Goal: Information Seeking & Learning: Learn about a topic

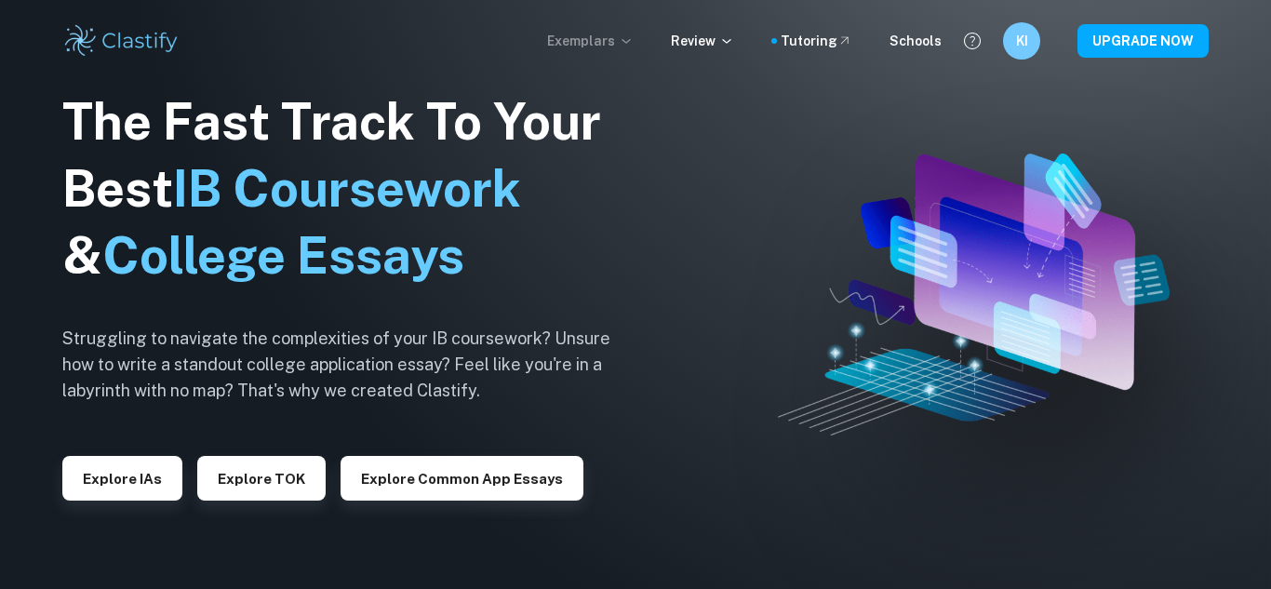
click at [618, 37] on p "Exemplars" at bounding box center [590, 41] width 87 height 20
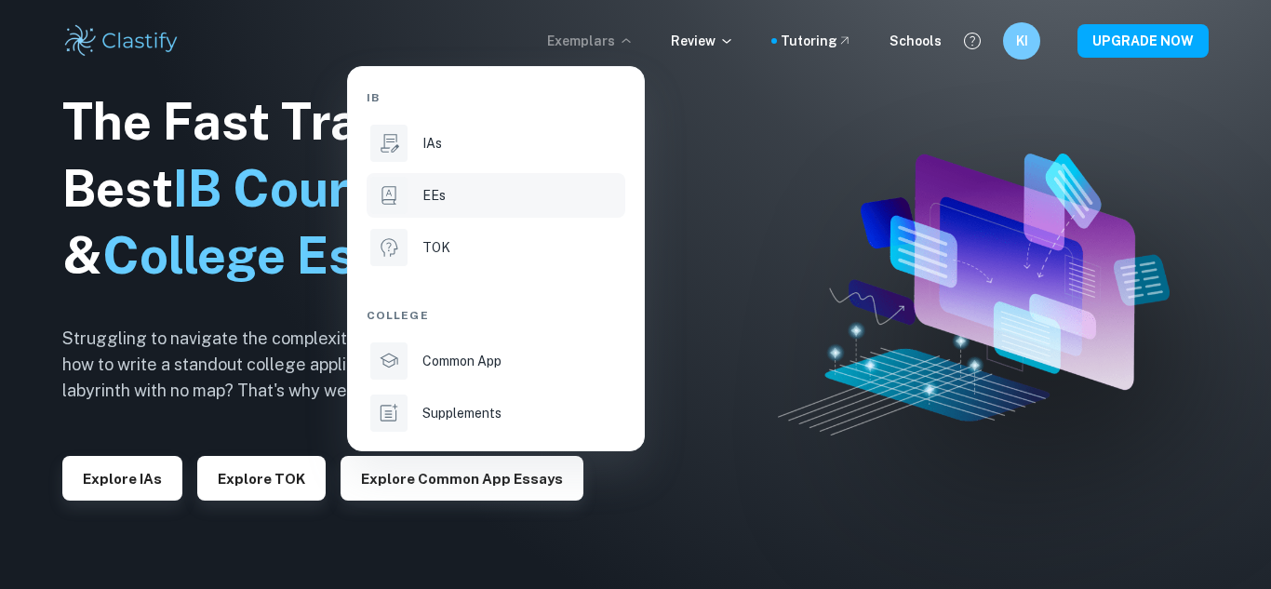
click at [408, 203] on li "EEs" at bounding box center [496, 195] width 259 height 45
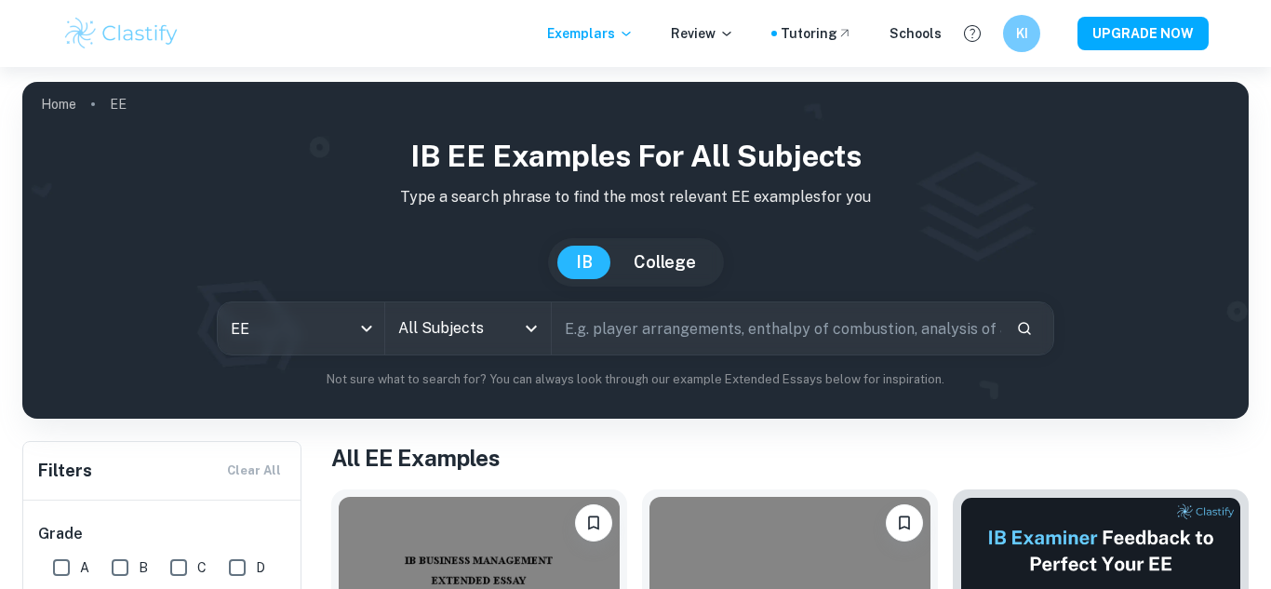
click at [672, 326] on input "text" at bounding box center [776, 328] width 449 height 52
type input "apps"
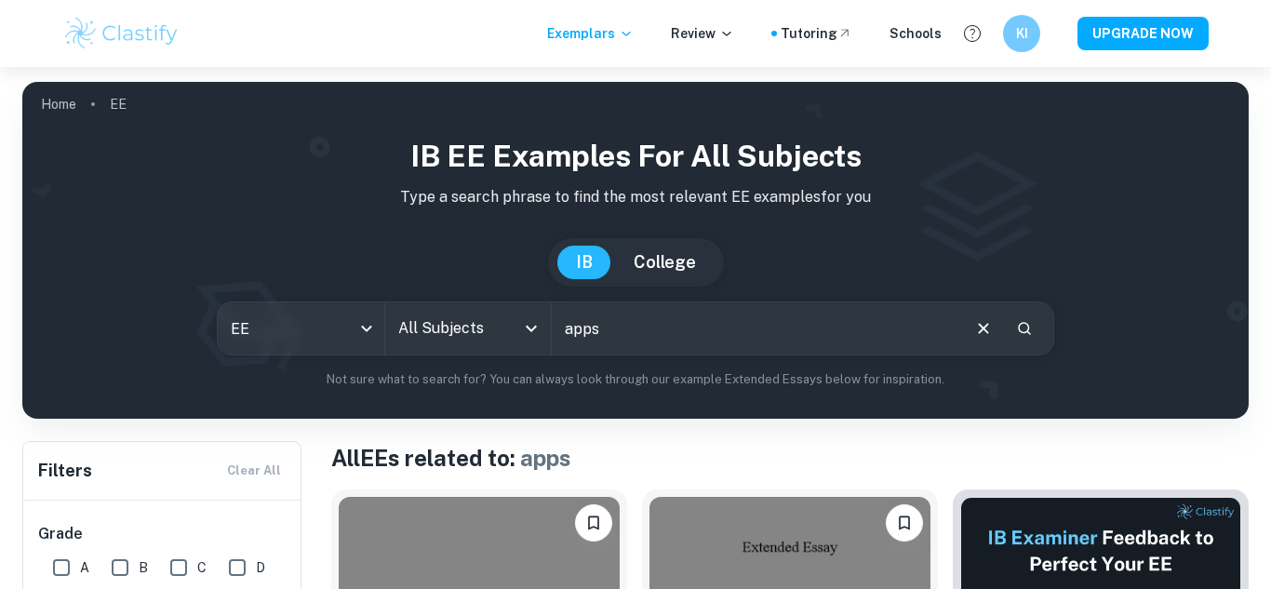
click at [467, 337] on input "All Subjects" at bounding box center [455, 328] width 122 height 35
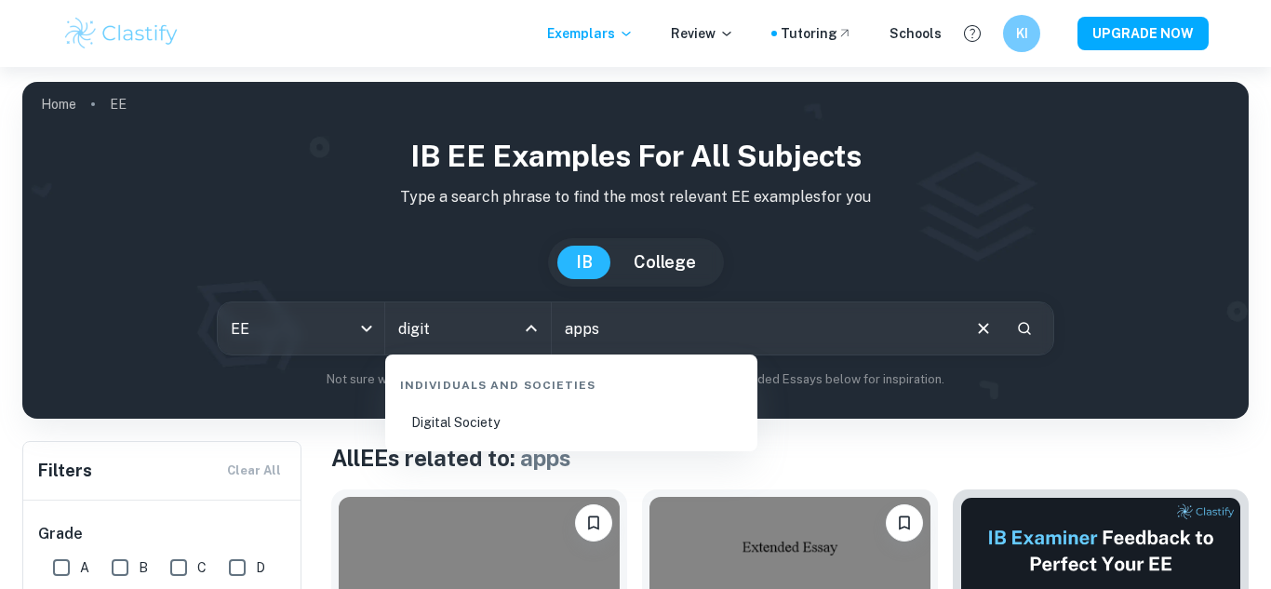
click at [472, 422] on li "Digital Society" at bounding box center [571, 422] width 357 height 43
type input "Digital Society"
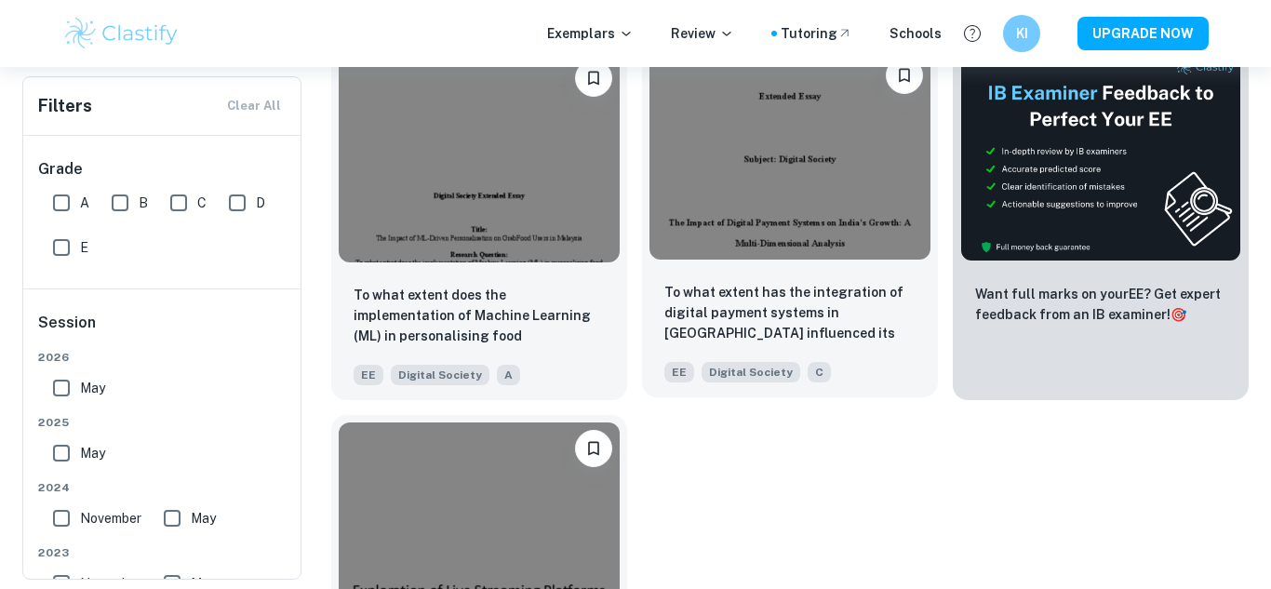
scroll to position [627, 0]
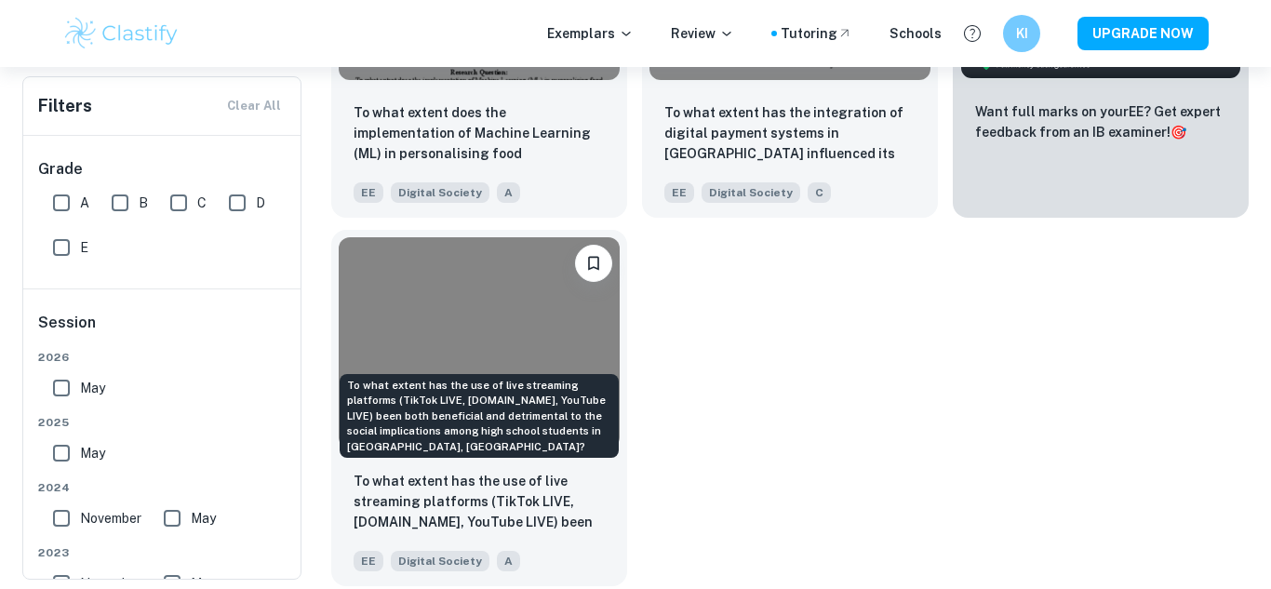
click at [425, 501] on p "To what extent has the use of live streaming platforms (TikTok LIVE, [DOMAIN_NA…" at bounding box center [479, 502] width 251 height 63
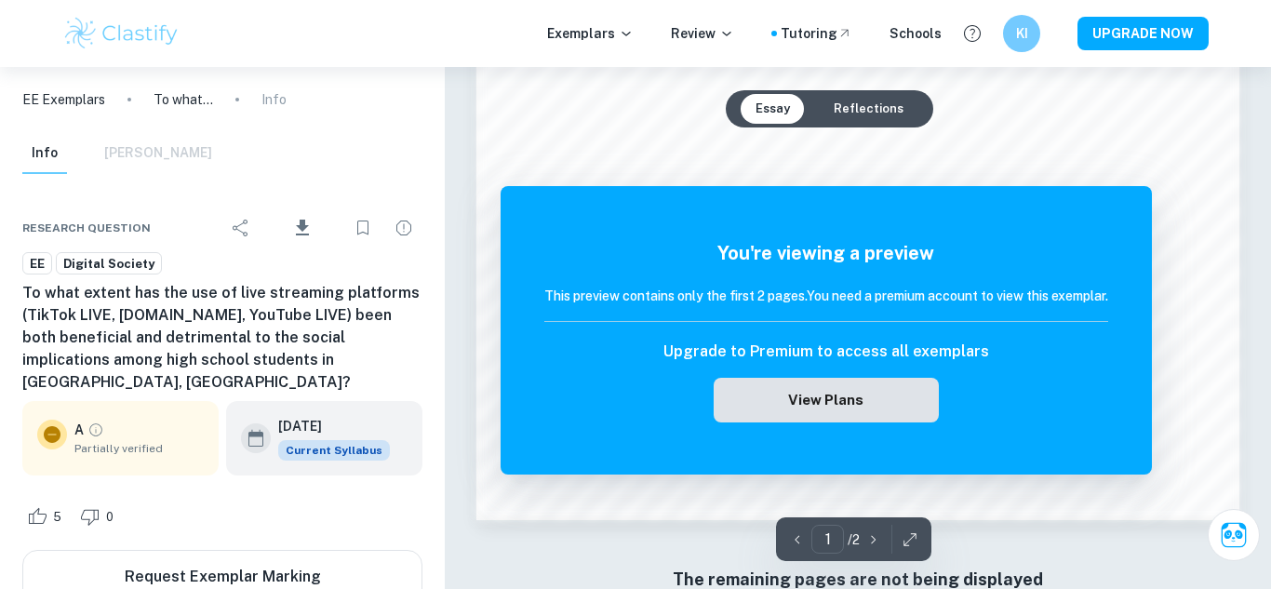
scroll to position [1791, 0]
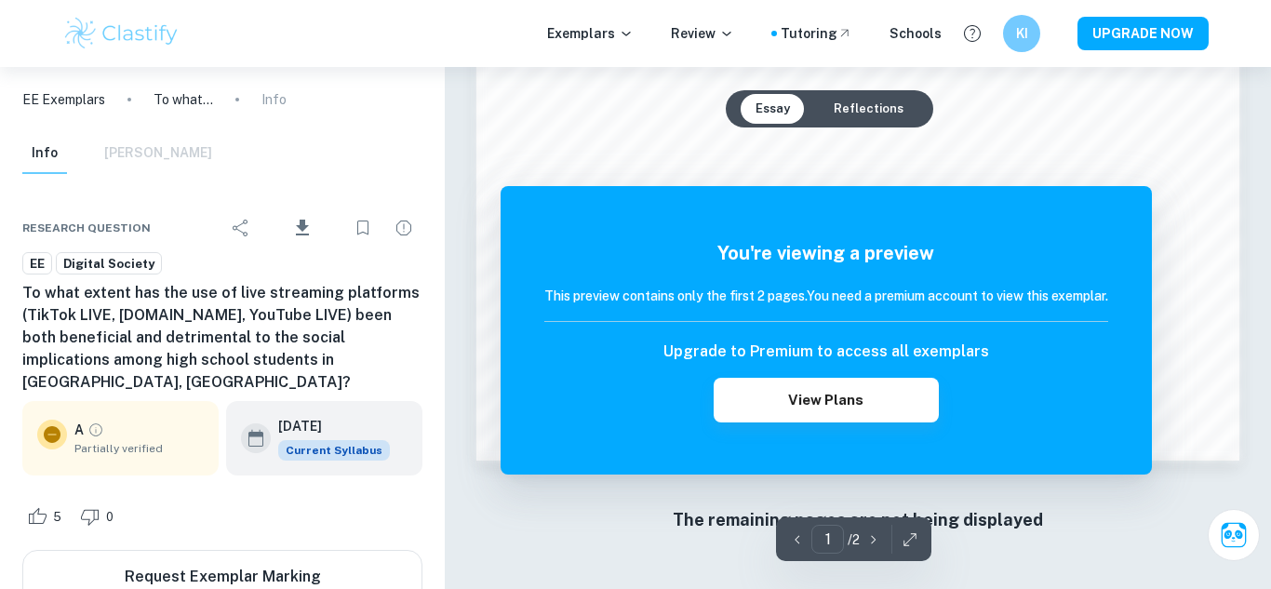
click at [915, 517] on div "1 ​ / 2" at bounding box center [853, 539] width 155 height 44
click at [916, 530] on icon "button" at bounding box center [910, 539] width 19 height 19
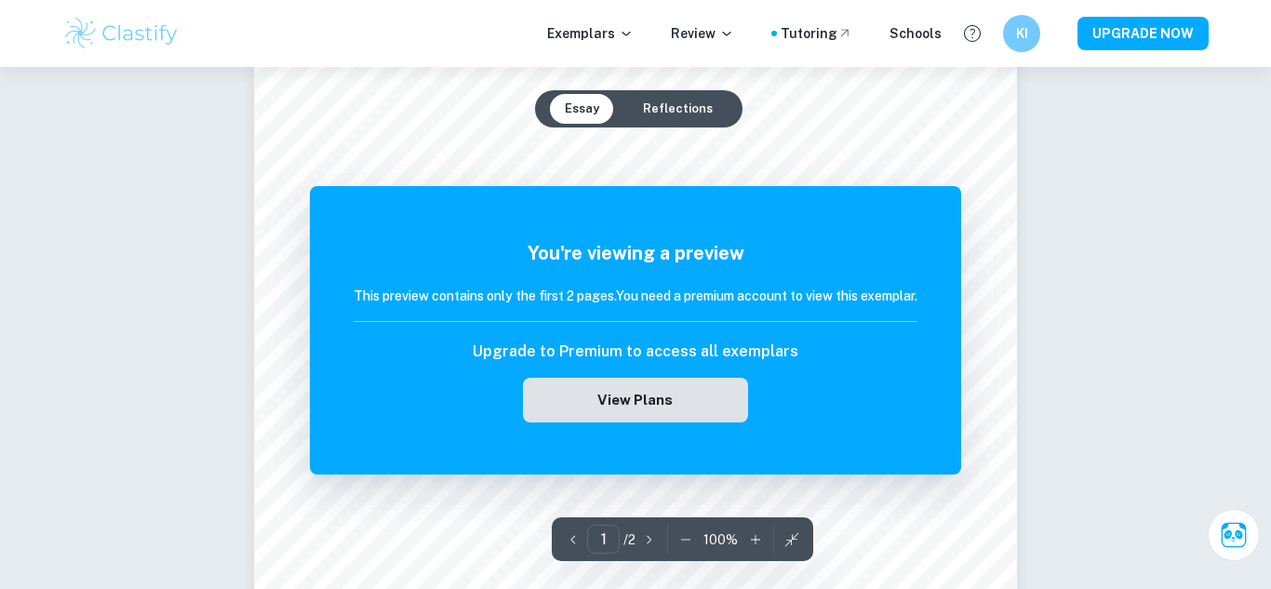
scroll to position [320, 0]
